Goal: Task Accomplishment & Management: Use online tool/utility

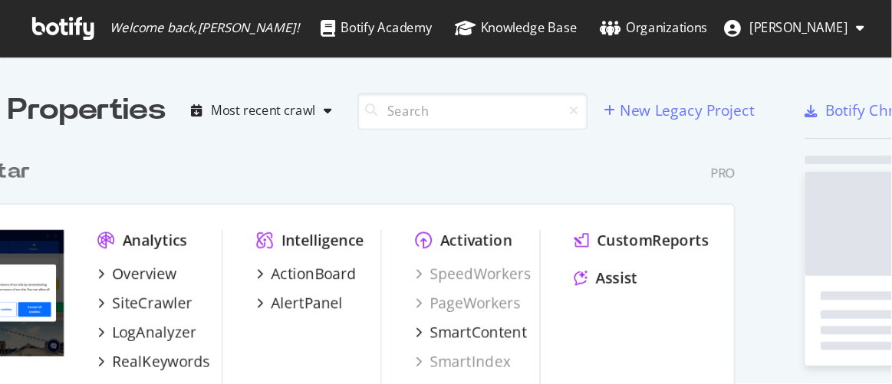
scroll to position [266, 638]
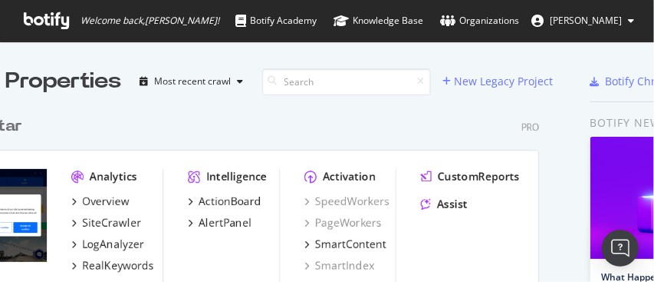
click at [359, 137] on div "New Eurostar Pro Analytics Overview SiteCrawler LogAnalyzer RealKeywords Intell…" at bounding box center [231, 242] width 641 height 290
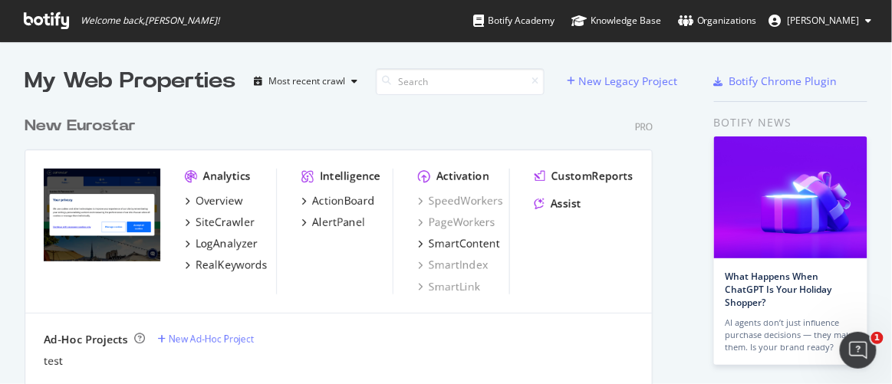
scroll to position [0, 0]
click at [87, 129] on div "New Eurostar" at bounding box center [80, 126] width 111 height 22
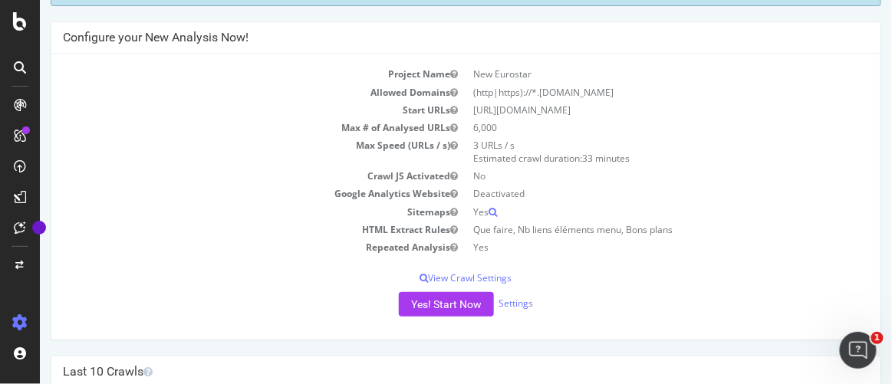
scroll to position [279, 0]
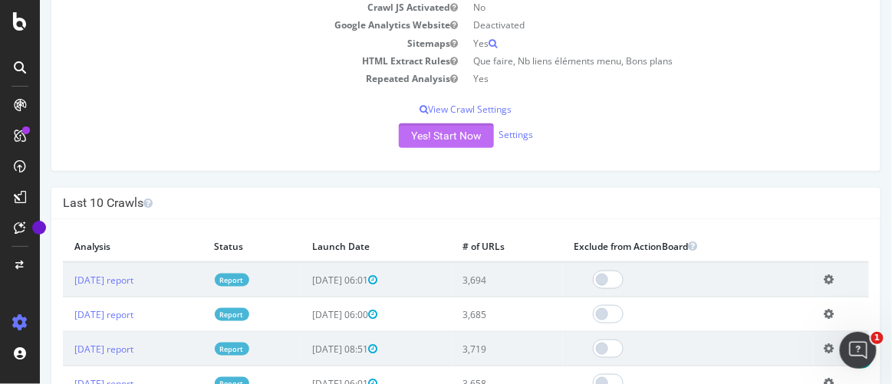
click at [444, 138] on button "Yes! Start Now" at bounding box center [445, 136] width 95 height 25
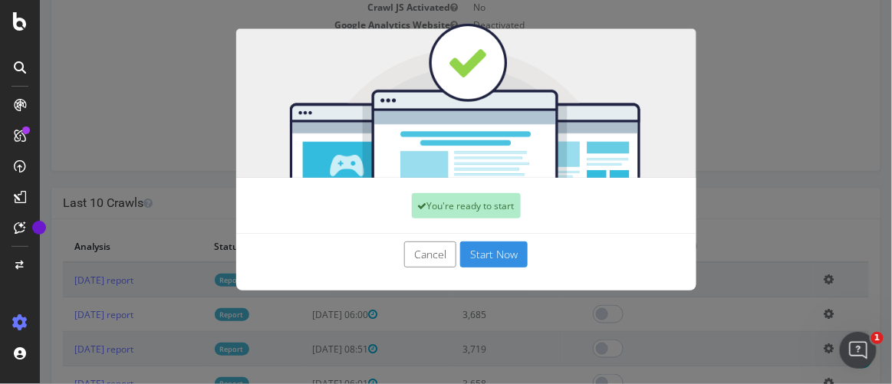
click at [477, 250] on button "Start Now" at bounding box center [494, 255] width 68 height 26
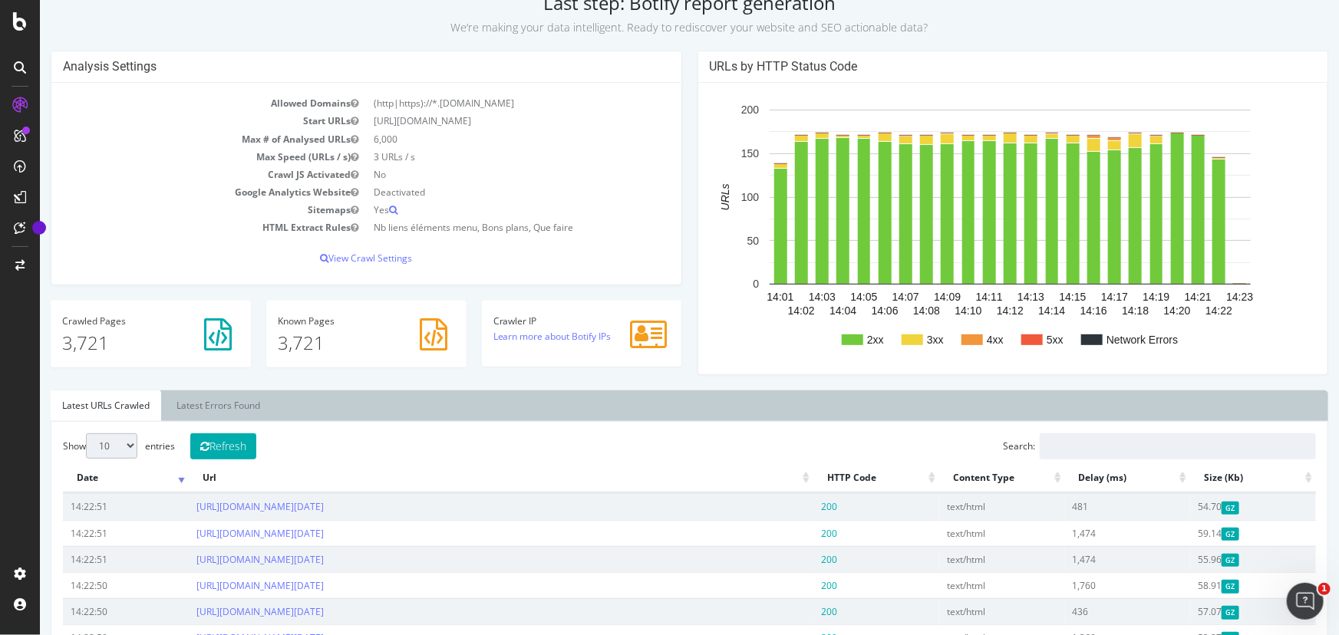
scroll to position [139, 0]
click at [69, 72] on div "ActionBoard" at bounding box center [87, 175] width 60 height 15
